Goal: Task Accomplishment & Management: Use online tool/utility

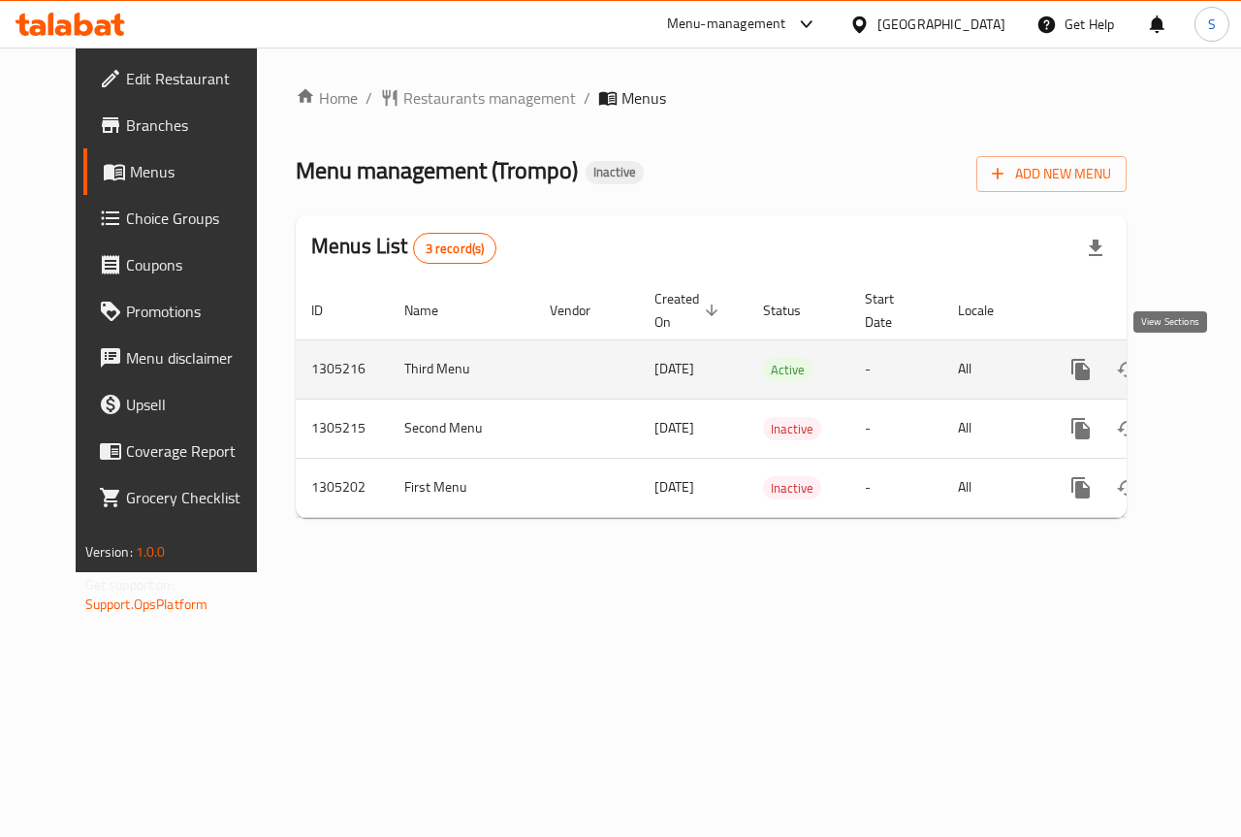
click at [1212, 368] on icon "enhanced table" at bounding box center [1220, 369] width 17 height 17
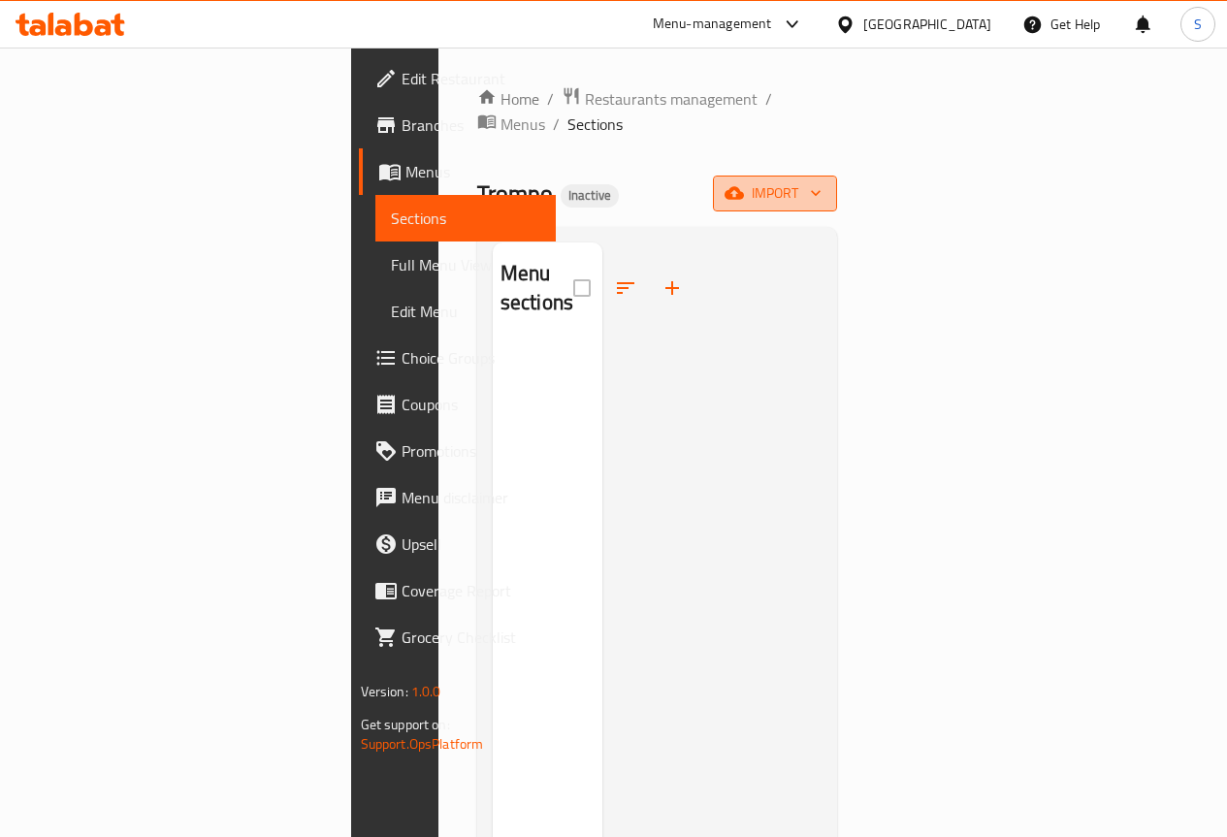
click at [821, 181] on span "import" at bounding box center [774, 193] width 93 height 24
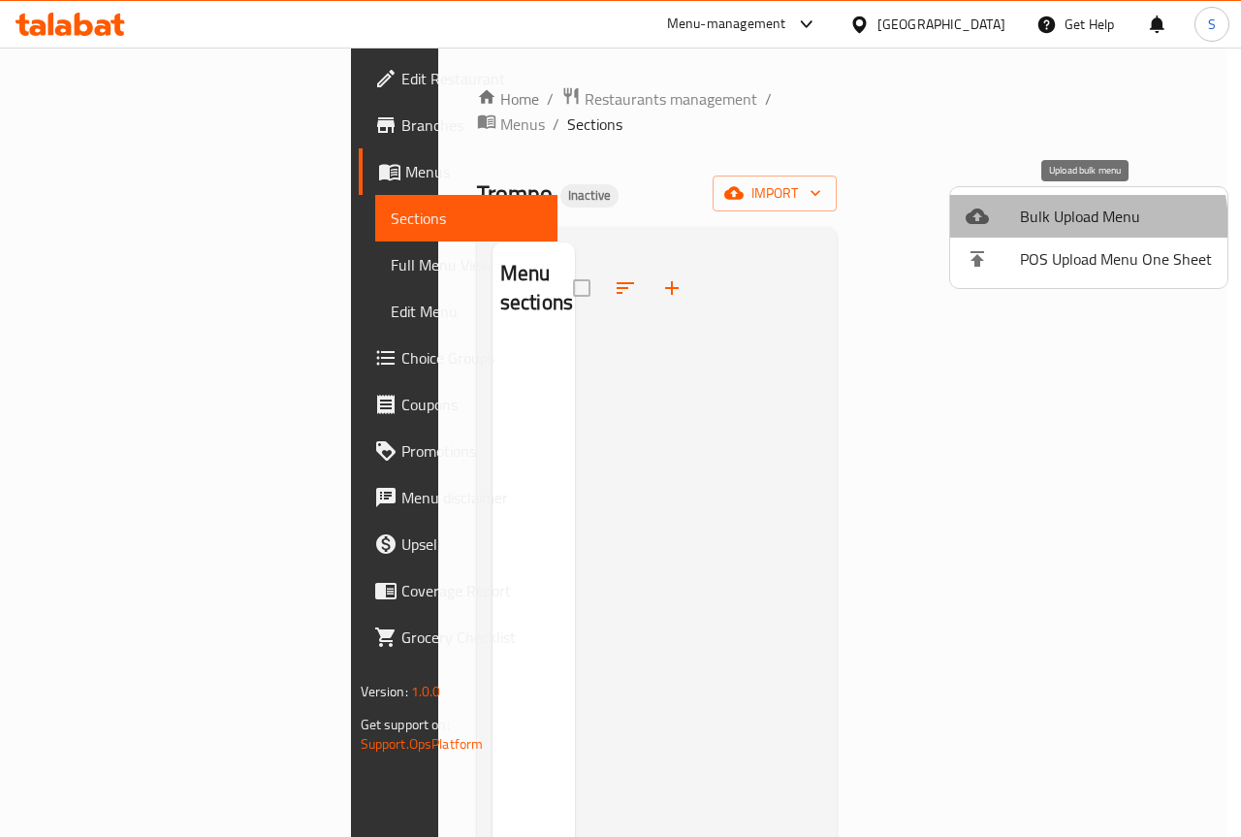
click at [1034, 228] on span "Bulk Upload Menu" at bounding box center [1116, 216] width 192 height 23
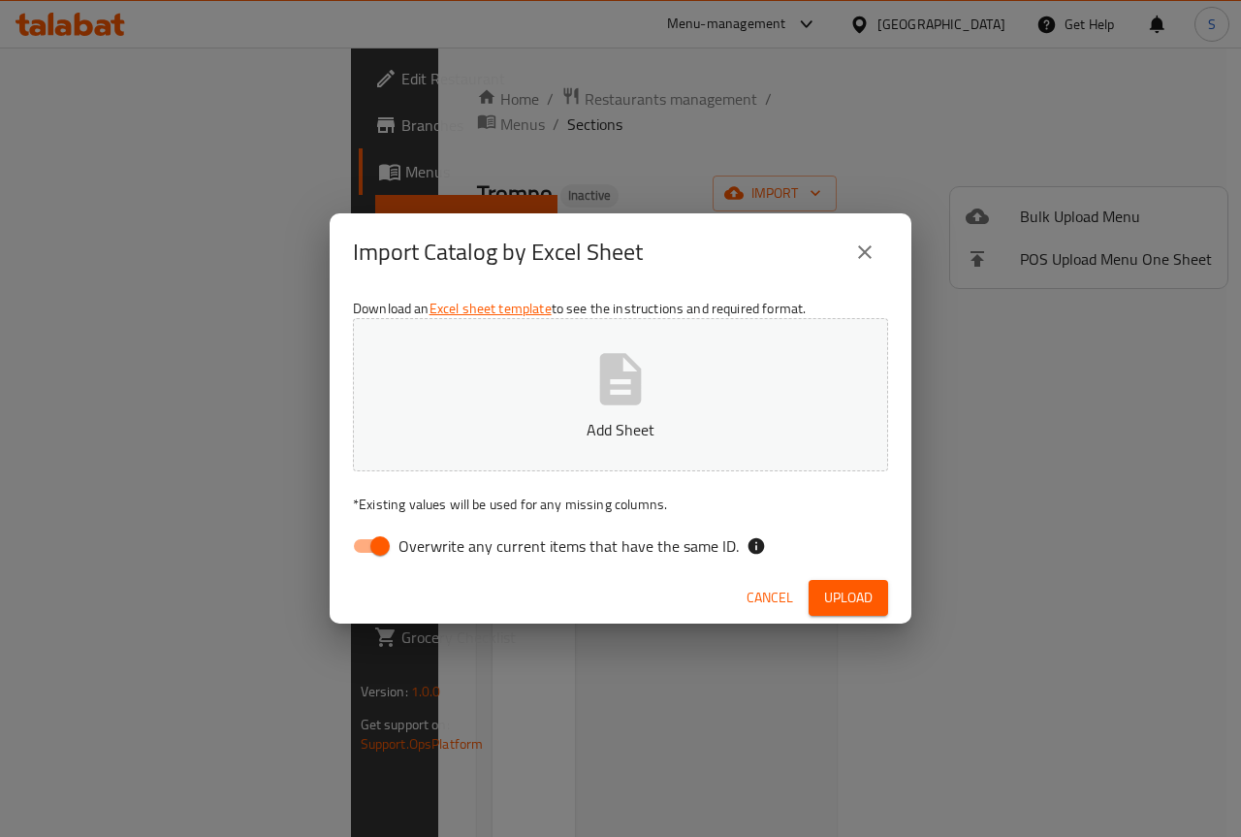
click at [370, 545] on input "Overwrite any current items that have the same ID." at bounding box center [380, 546] width 111 height 37
checkbox input "false"
click at [837, 596] on span "Upload" at bounding box center [848, 598] width 48 height 24
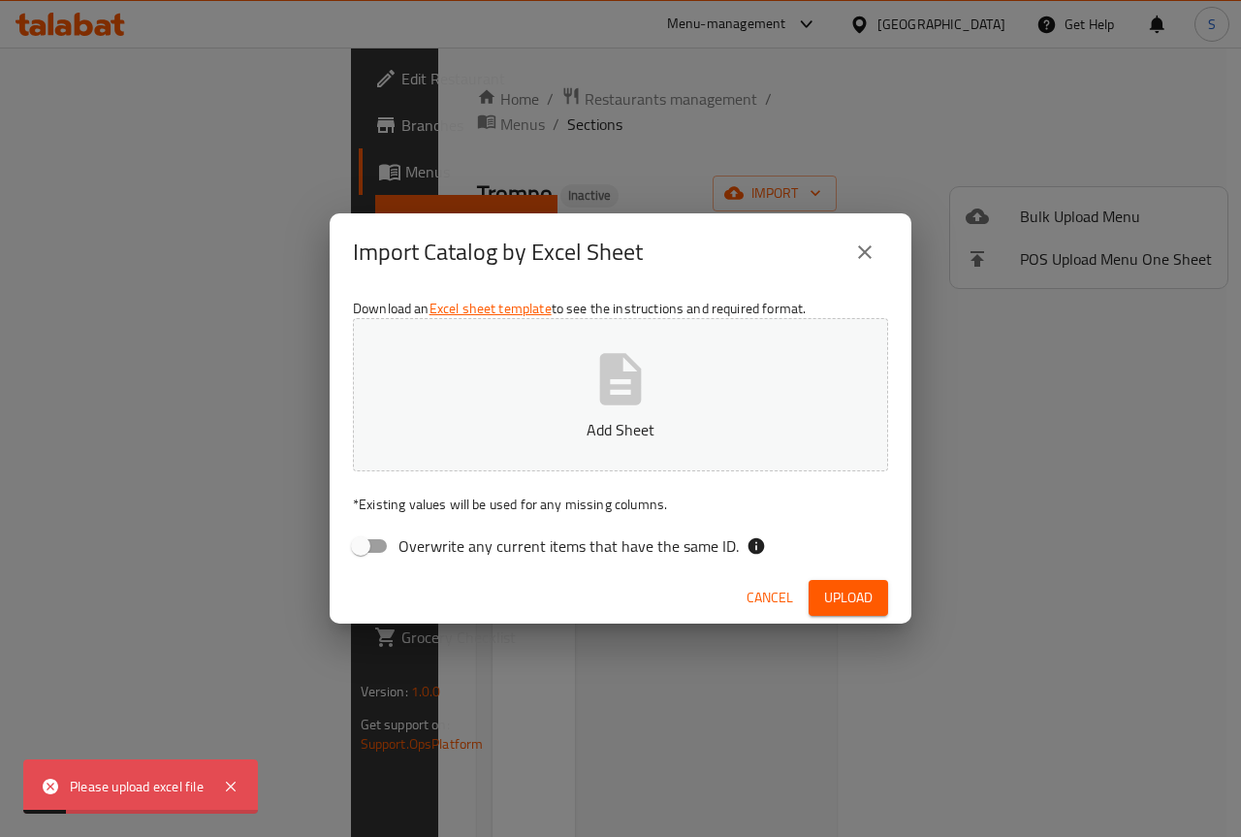
click at [543, 414] on button "Add Sheet" at bounding box center [620, 394] width 535 height 153
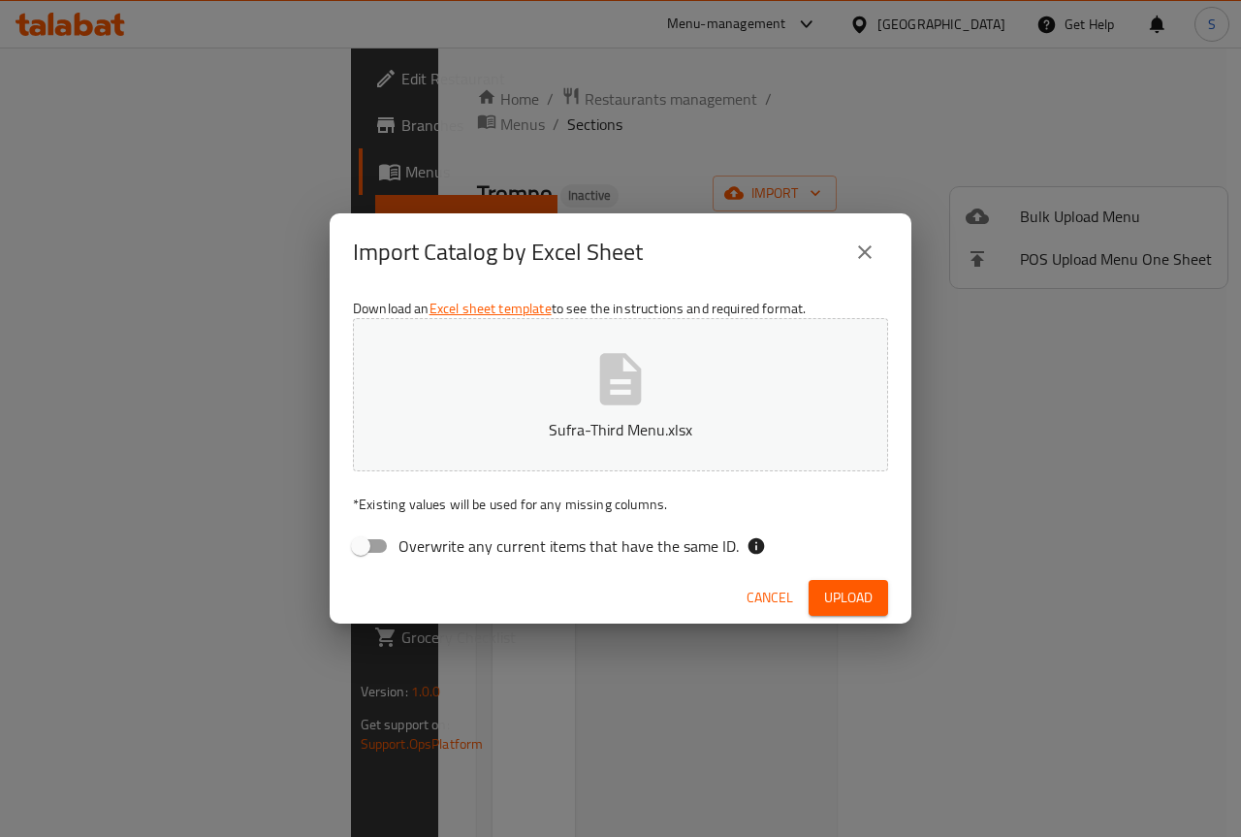
click at [848, 596] on span "Upload" at bounding box center [848, 598] width 48 height 24
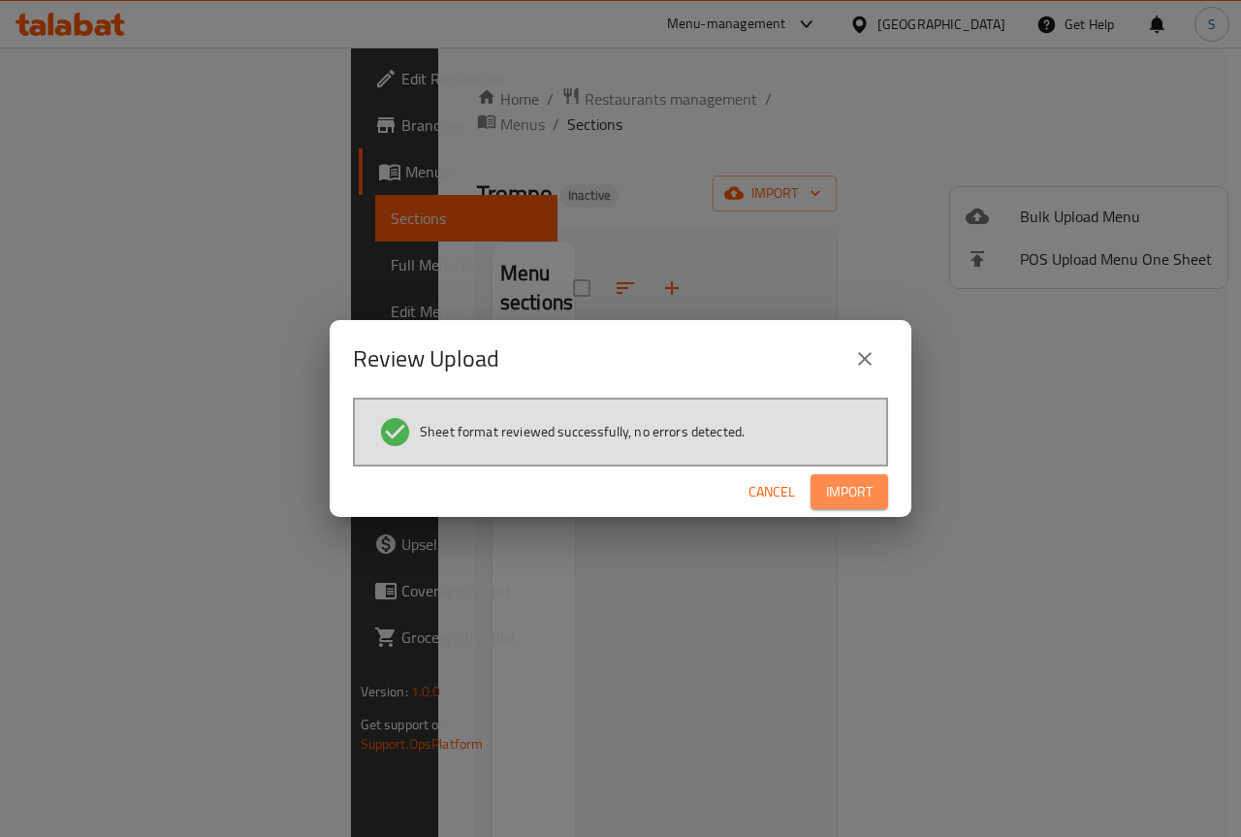
click at [842, 493] on span "Import" at bounding box center [849, 492] width 47 height 24
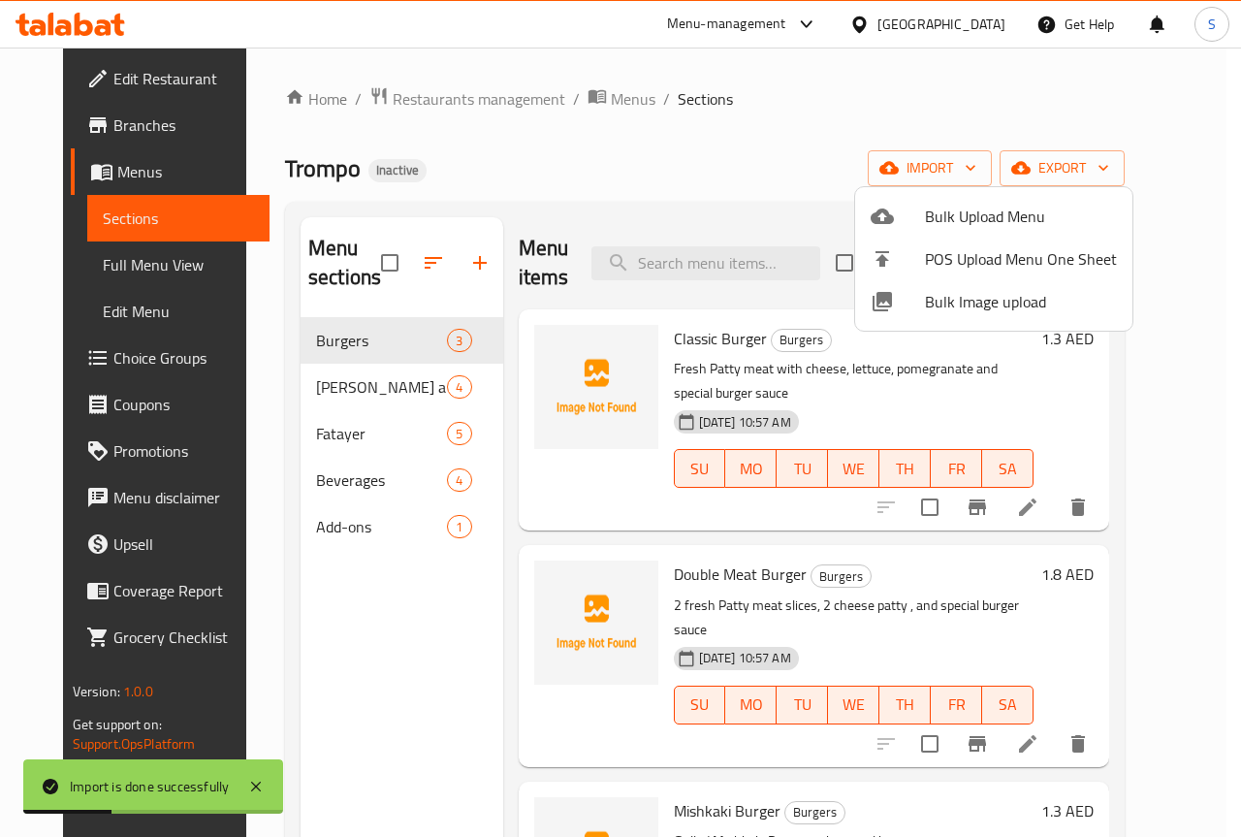
click at [94, 261] on div at bounding box center [620, 418] width 1241 height 837
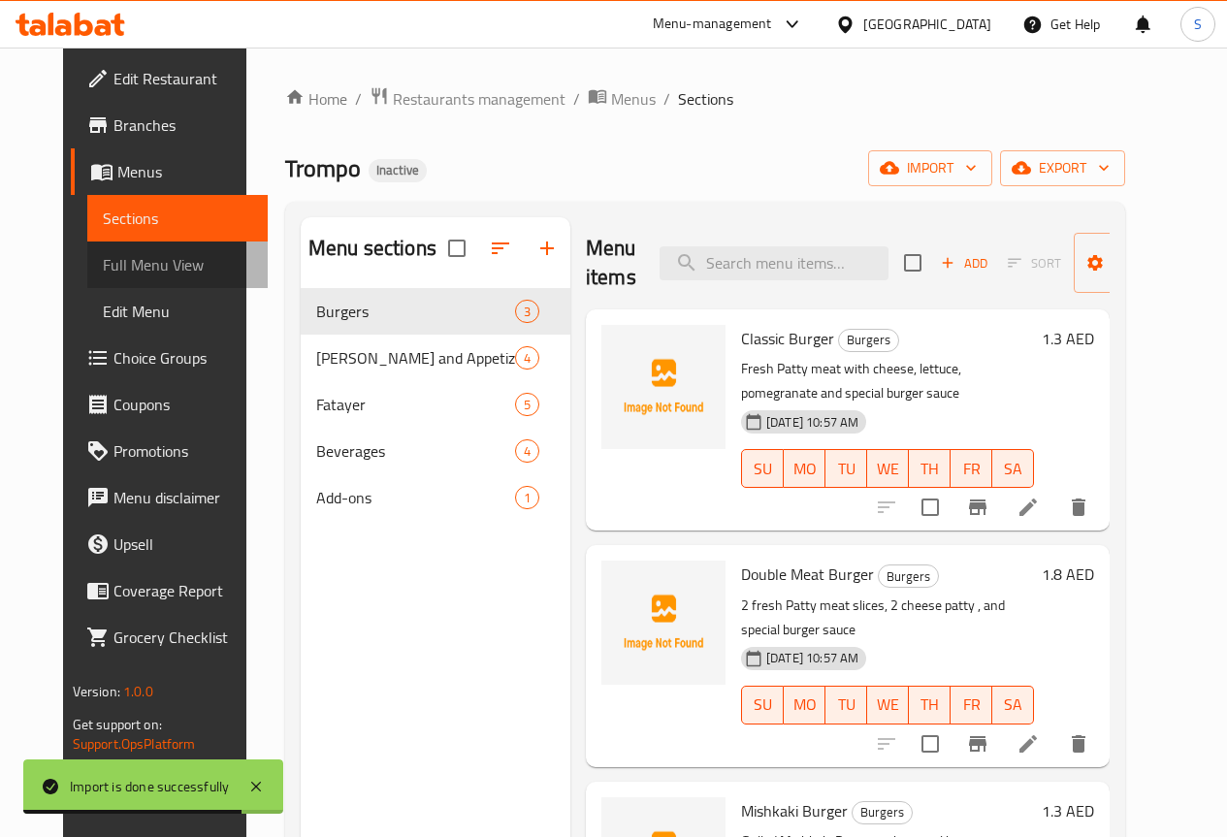
click at [103, 260] on span "Full Menu View" at bounding box center [177, 264] width 149 height 23
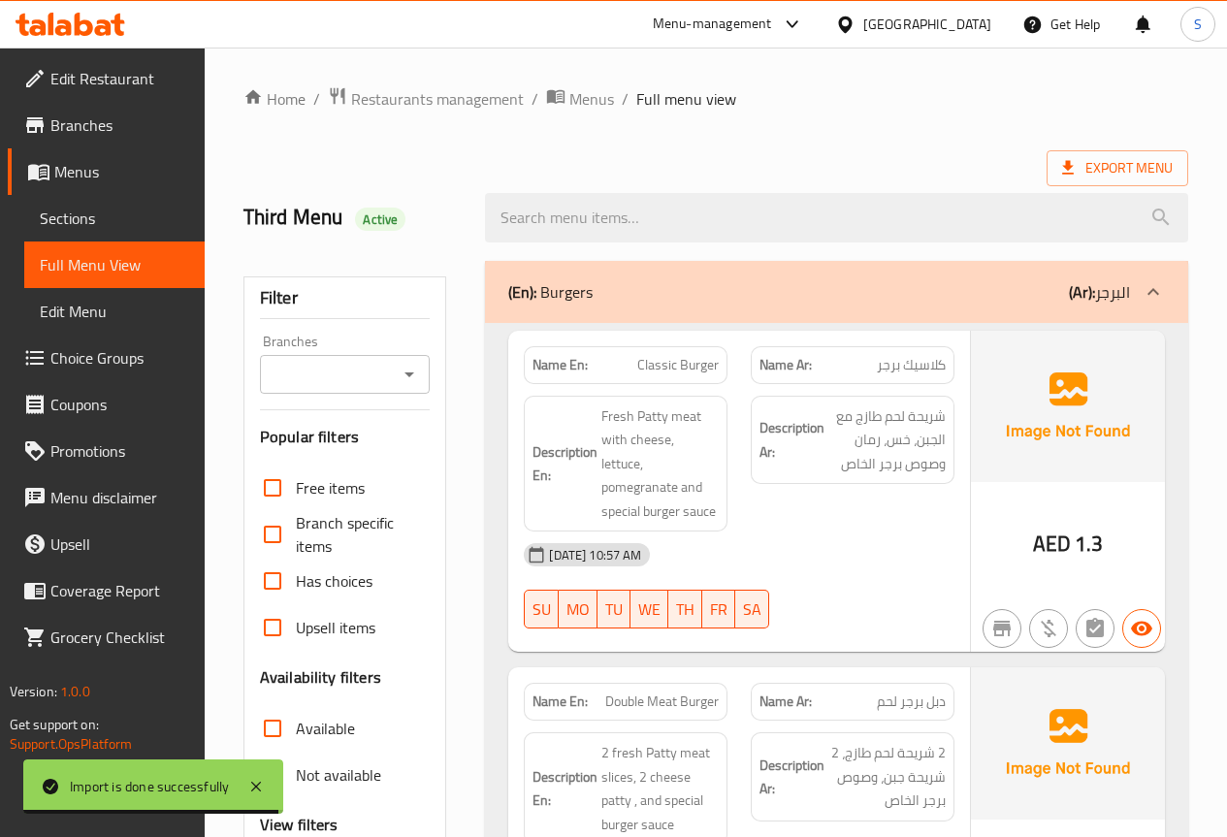
scroll to position [582, 0]
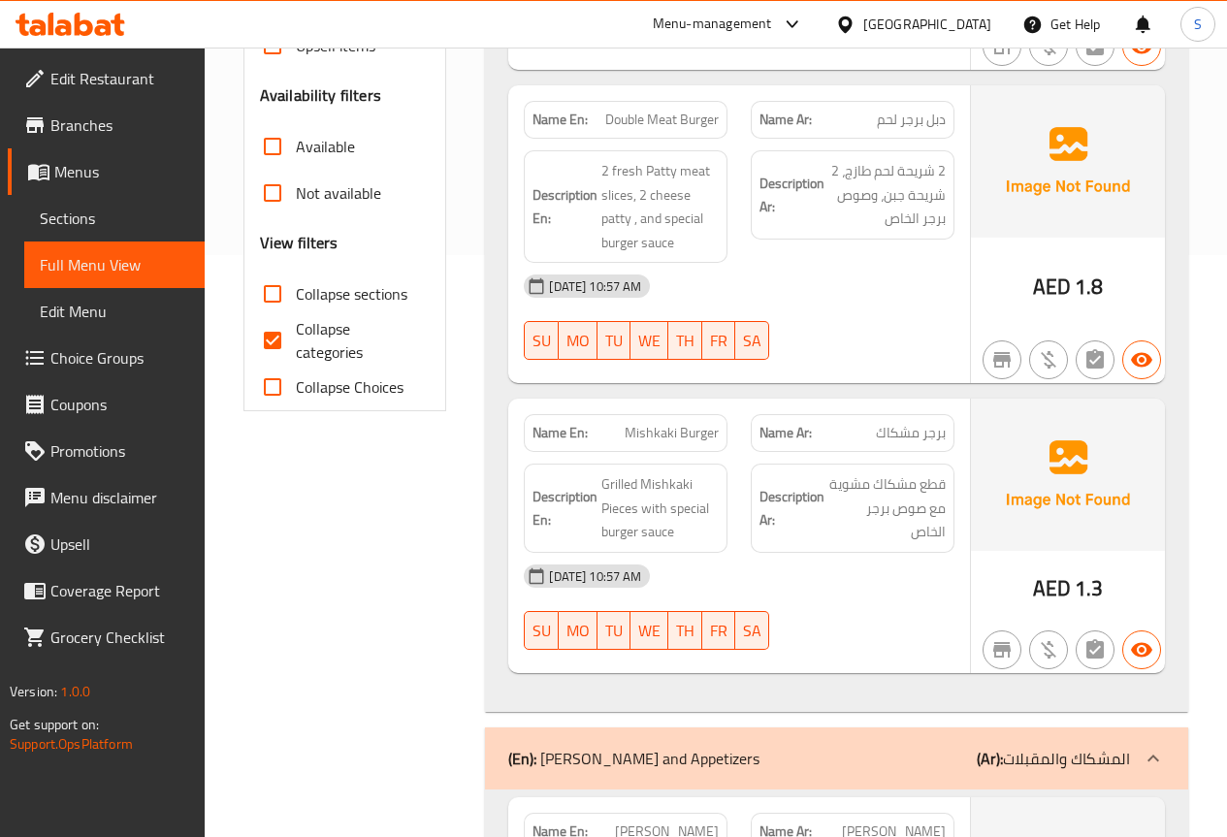
click at [274, 338] on input "Collapse categories" at bounding box center [272, 340] width 47 height 47
checkbox input "false"
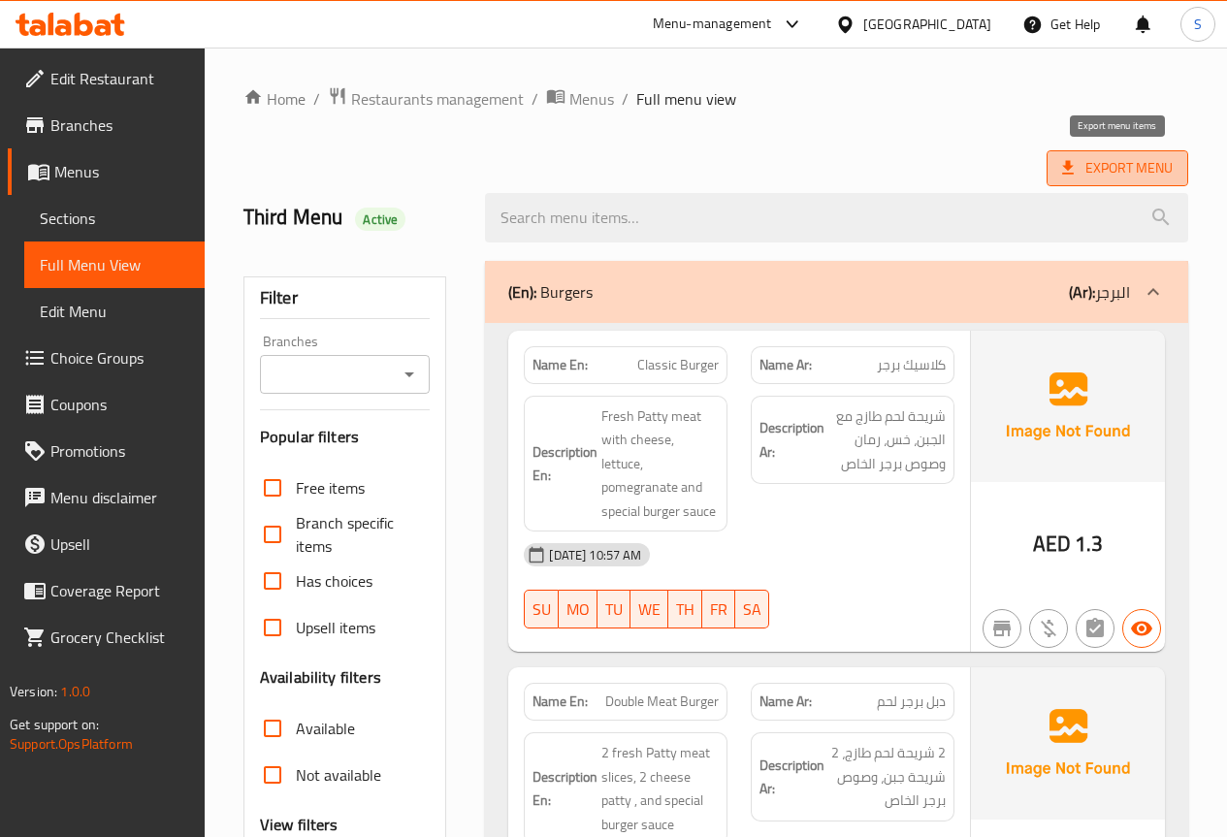
click at [1107, 166] on span "Export Menu" at bounding box center [1117, 168] width 111 height 24
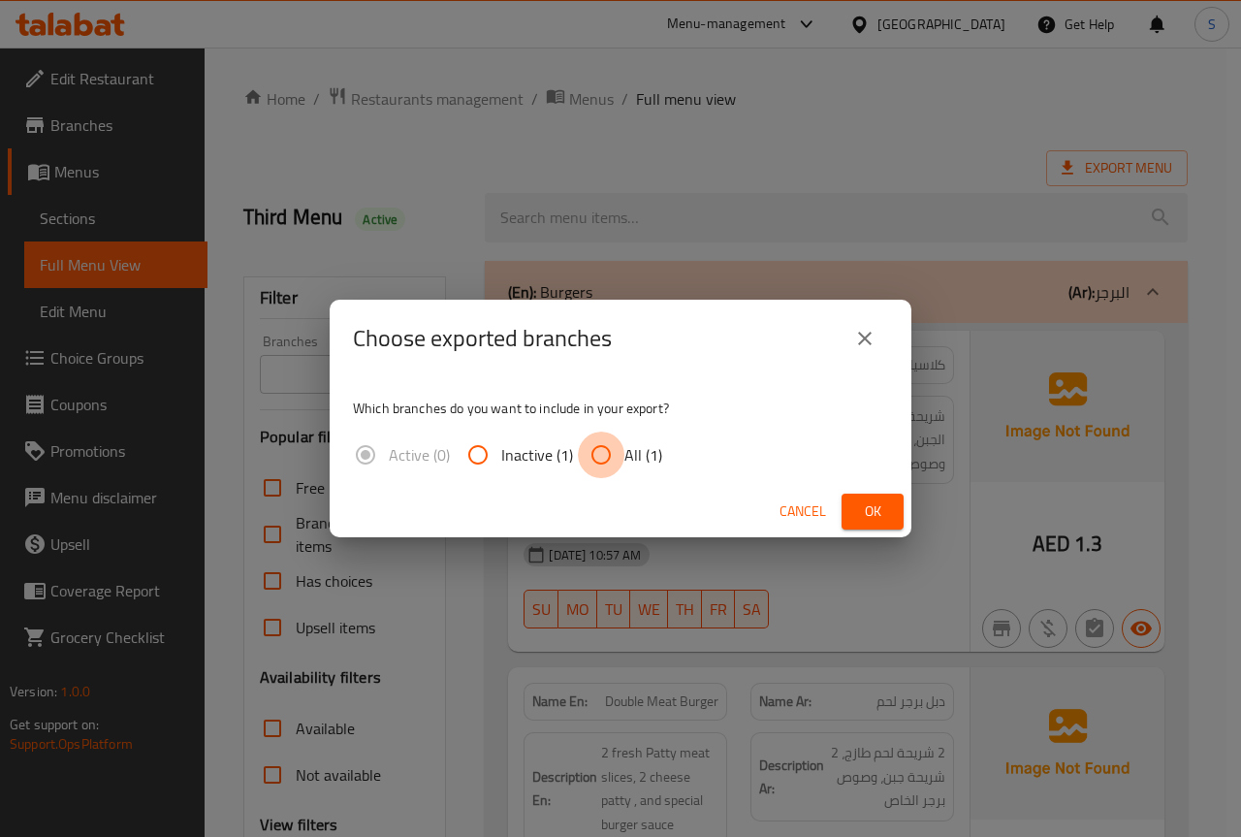
click at [596, 463] on input "All (1)" at bounding box center [601, 455] width 47 height 47
radio input "true"
click at [880, 510] on span "Ok" at bounding box center [872, 511] width 31 height 24
